Goal: Information Seeking & Learning: Learn about a topic

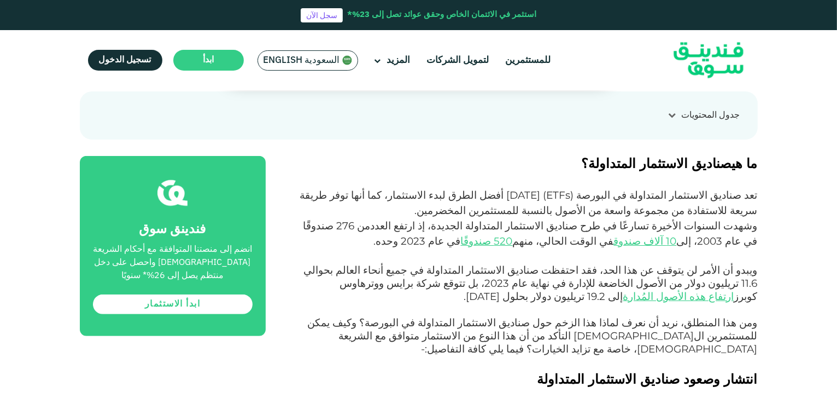
scroll to position [492, 0]
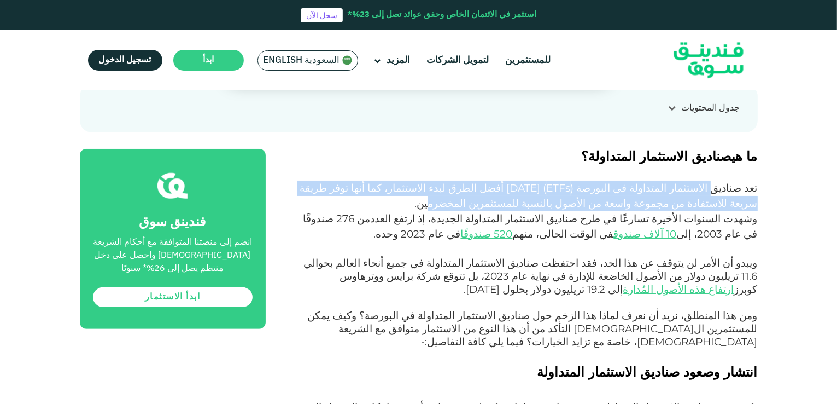
drag, startPoint x: 720, startPoint y: 152, endPoint x: 435, endPoint y: 173, distance: 285.7
click at [418, 180] on p "تعد صناديق الاستثمار المتداولة في البورصة ( ETFs ) [DATE] أفضل الطرق لبدء الاست…" at bounding box center [524, 195] width 468 height 31
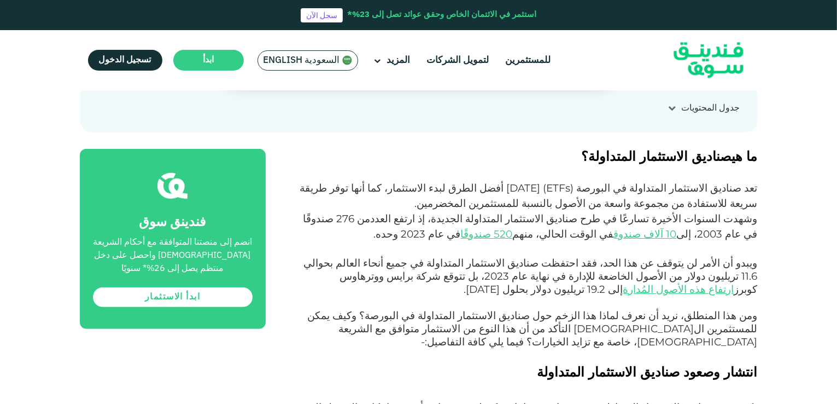
click at [470, 211] on p "وشهدت السنوات الأخيرة تسارعًا في طرح صناديق الاستثمار المتداولة الجديدة، إذ ارت…" at bounding box center [524, 234] width 468 height 46
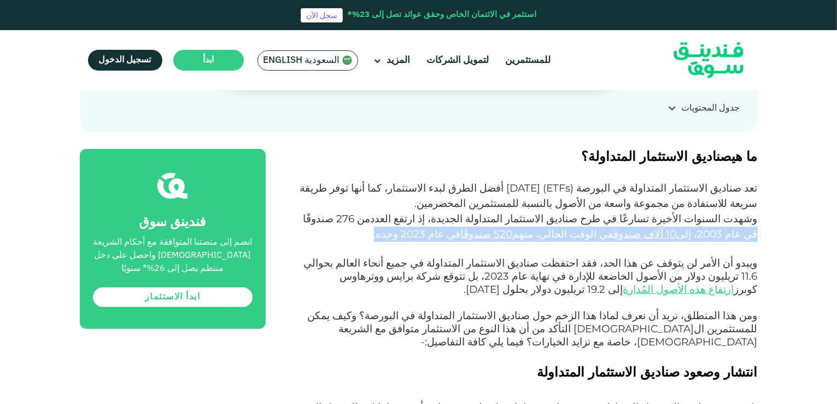
drag, startPoint x: 401, startPoint y: 183, endPoint x: 482, endPoint y: 198, distance: 82.3
click at [482, 211] on p "وشهدت السنوات الأخيرة تسارعًا في طرح صناديق الاستثمار المتداولة الجديدة، إذ ارت…" at bounding box center [524, 234] width 468 height 46
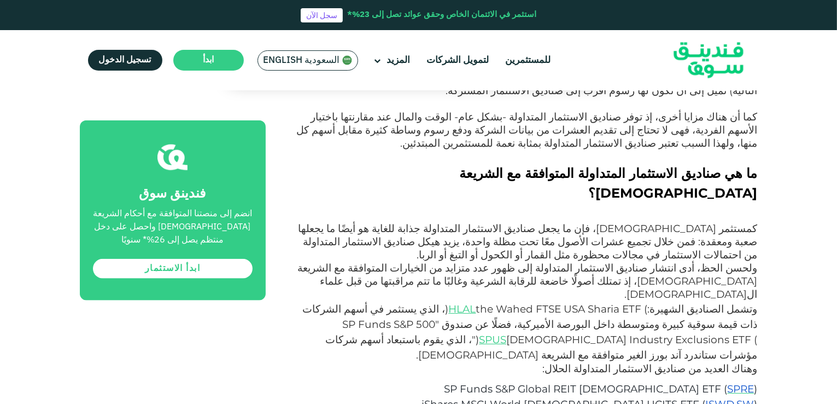
scroll to position [1313, 0]
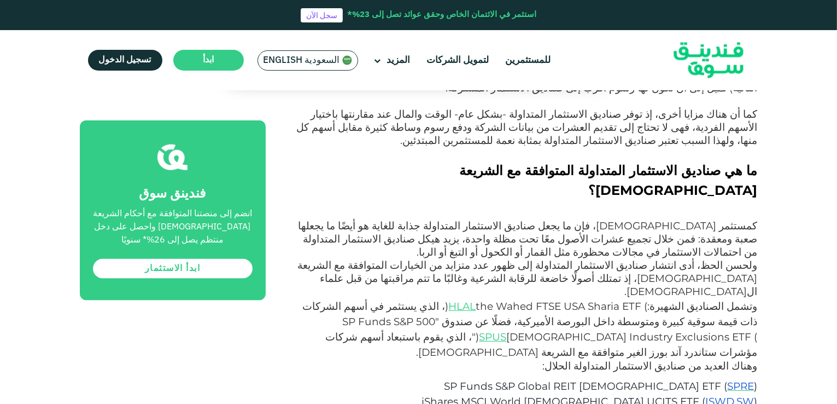
click at [746, 395] on span "ISWD.SW" at bounding box center [730, 401] width 49 height 13
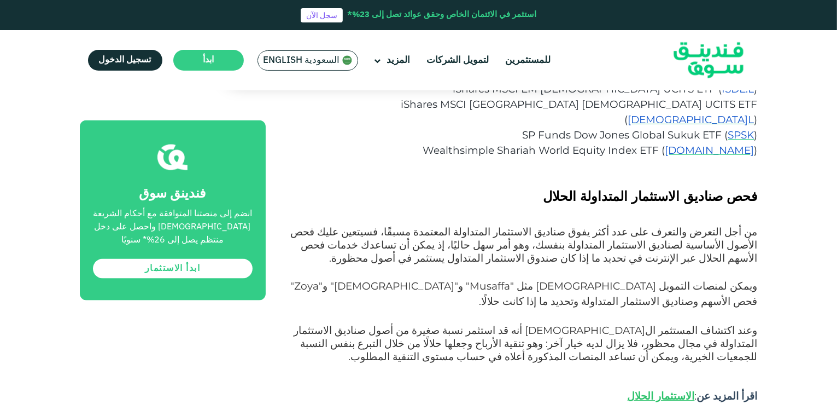
scroll to position [1641, 0]
click at [695, 389] on link "الاستثمار الحلال" at bounding box center [661, 395] width 67 height 13
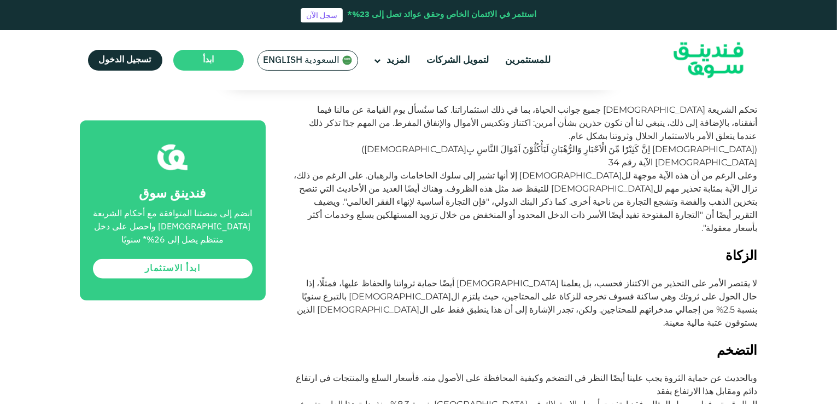
scroll to position [1039, 0]
